Goal: Task Accomplishment & Management: Manage account settings

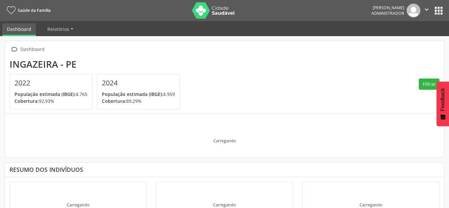
click at [185, 59] on div "Ingazeira - PE" at bounding box center [97, 64] width 175 height 11
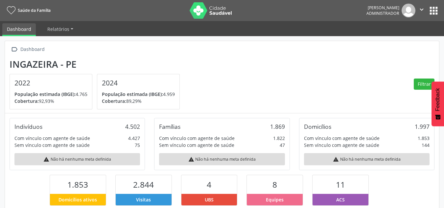
click at [185, 59] on div "Ingazeira - PE" at bounding box center [97, 64] width 175 height 11
click at [431, 8] on button "apps" at bounding box center [434, 11] width 12 height 12
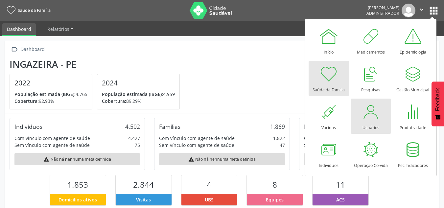
click at [375, 119] on div at bounding box center [371, 112] width 20 height 20
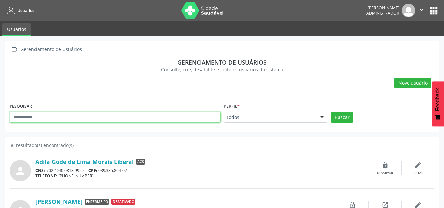
click at [106, 116] on input "text" at bounding box center [115, 117] width 211 height 11
type input "*******"
click at [331, 112] on button "Buscar" at bounding box center [342, 117] width 23 height 11
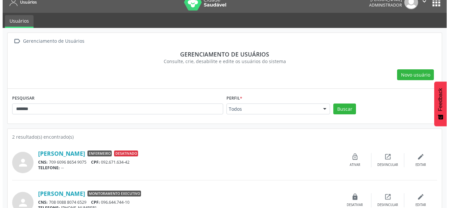
scroll to position [23, 0]
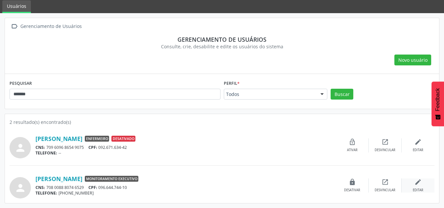
click at [414, 185] on div "edit Editar" at bounding box center [418, 186] width 33 height 14
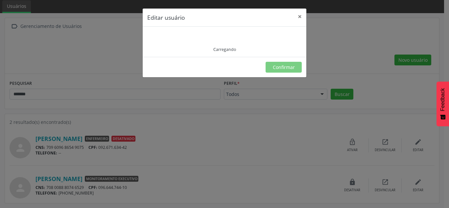
type input "**********"
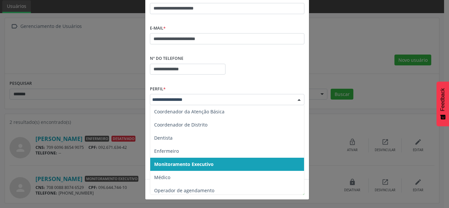
scroll to position [0, 0]
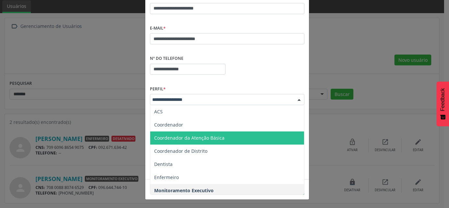
click at [190, 139] on span "Coordenador da Atenção Básica" at bounding box center [189, 138] width 70 height 6
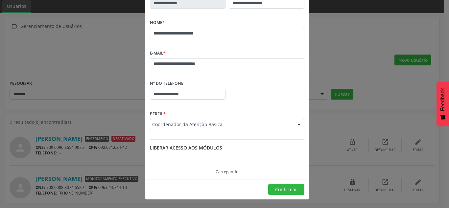
scroll to position [60, 0]
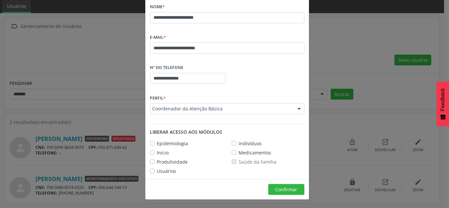
click at [157, 162] on label "Produtividade" at bounding box center [172, 162] width 31 height 7
click at [283, 189] on span "Confirmar" at bounding box center [286, 189] width 22 height 6
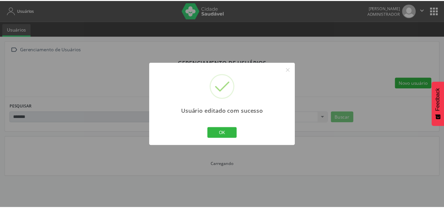
scroll to position [44, 0]
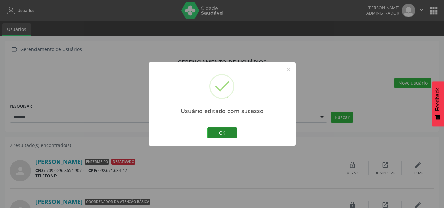
click at [219, 135] on button "OK" at bounding box center [223, 133] width 30 height 11
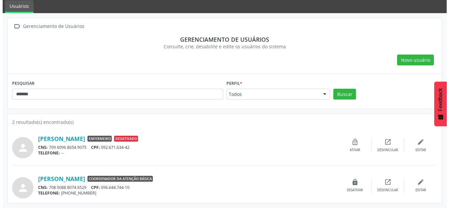
scroll to position [0, 0]
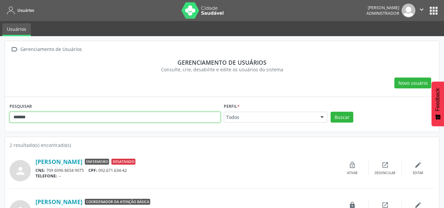
drag, startPoint x: 56, startPoint y: 117, endPoint x: 0, endPoint y: 114, distance: 56.0
click at [0, 116] on div " Gerenciamento de Usuários Gerenciamento de usuários Consulte, crie, desabilit…" at bounding box center [222, 133] width 444 height 195
type input "*****"
click at [331, 112] on button "Buscar" at bounding box center [342, 117] width 23 height 11
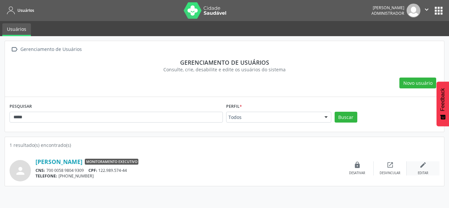
click at [429, 170] on div "edit Editar" at bounding box center [423, 168] width 33 height 14
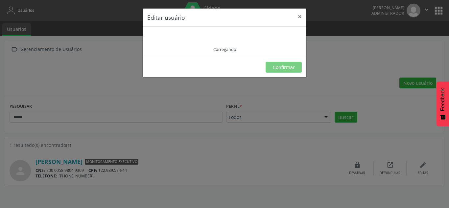
type input "**********"
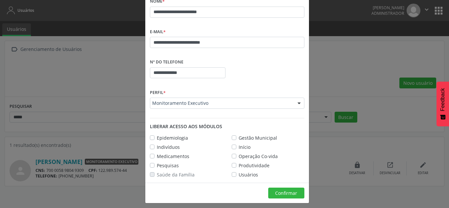
scroll to position [66, 0]
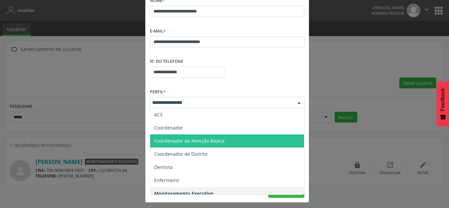
click at [179, 141] on span "Coordenador da Atenção Básica" at bounding box center [189, 141] width 70 height 6
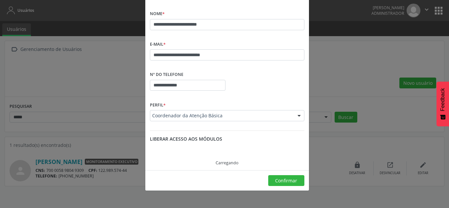
scroll to position [60, 0]
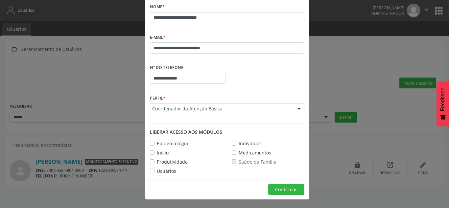
click at [161, 161] on label "Produtividade" at bounding box center [172, 162] width 31 height 7
click at [168, 144] on label "Epidemiologia" at bounding box center [172, 143] width 31 height 7
click at [239, 154] on label "Medicamentos" at bounding box center [255, 152] width 33 height 7
click at [164, 144] on label "Epidemiologia" at bounding box center [172, 143] width 31 height 7
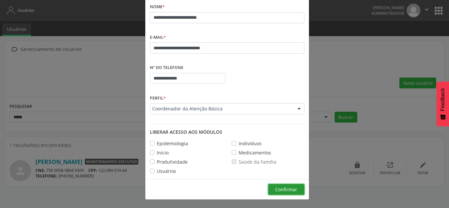
click at [280, 189] on span "Confirmar" at bounding box center [286, 189] width 22 height 6
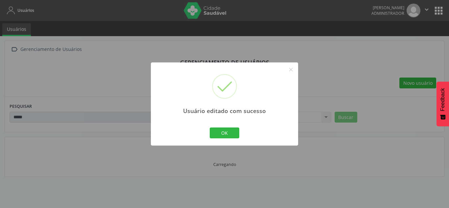
scroll to position [44, 0]
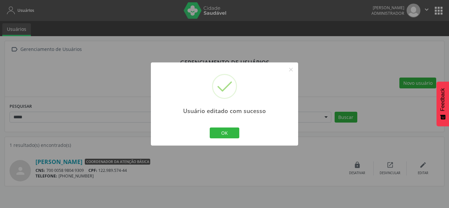
click at [223, 139] on div "OK Cancel" at bounding box center [225, 133] width 136 height 14
click at [221, 138] on button "OK" at bounding box center [225, 133] width 30 height 11
